Goal: Task Accomplishment & Management: Manage account settings

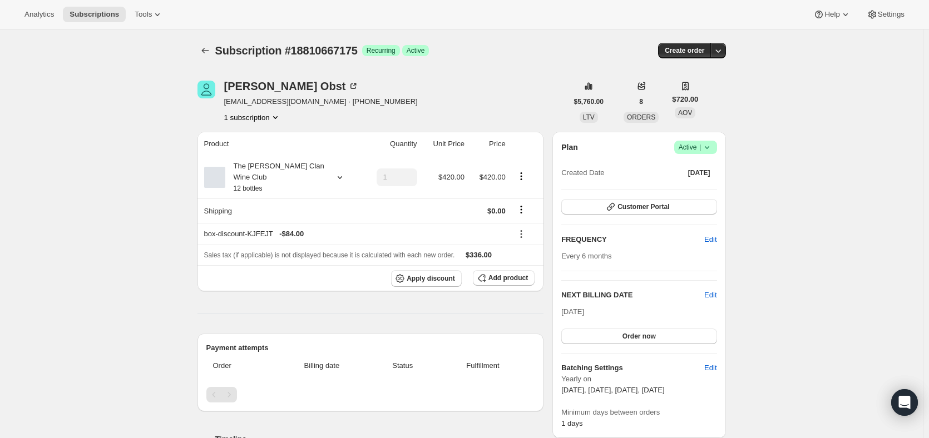
scroll to position [551, 0]
